Goal: Complete application form: Complete application form

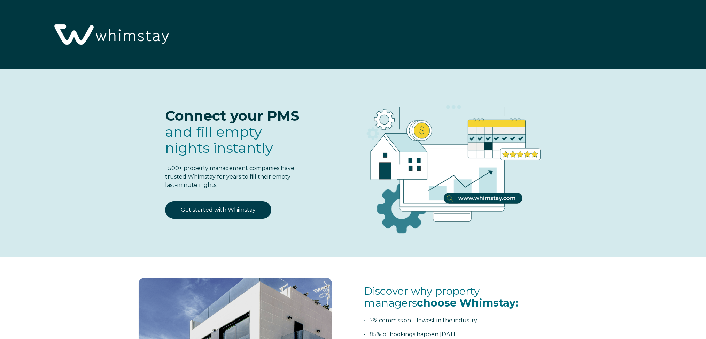
select select "AU"
select select "Standard"
click at [221, 209] on link "Get started with Whimstay" at bounding box center [218, 209] width 106 height 17
select select "AU"
select select "Standard"
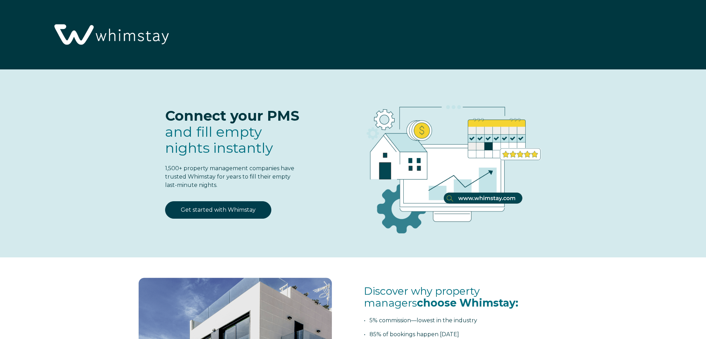
scroll to position [924, 0]
